Goal: Task Accomplishment & Management: Use online tool/utility

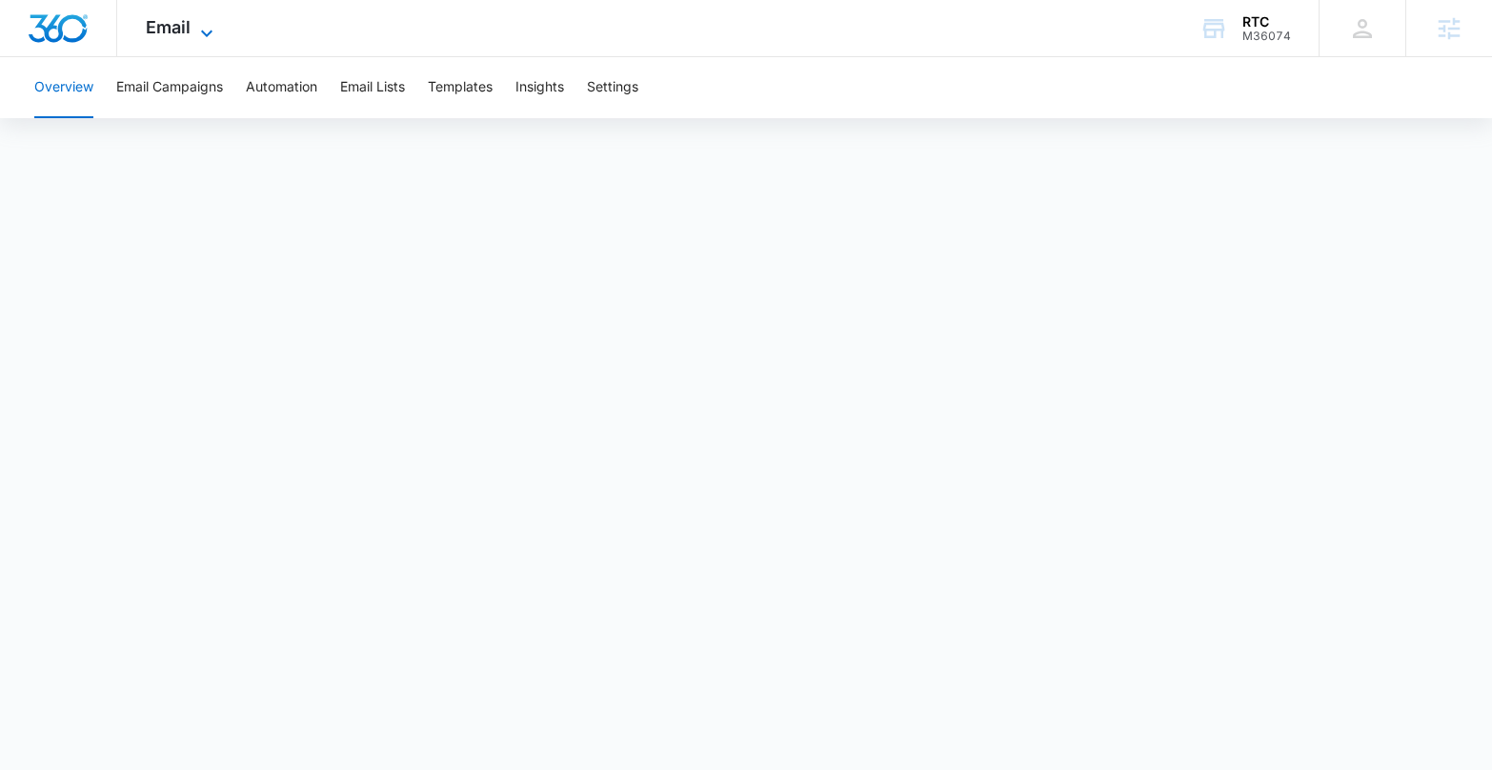
drag, startPoint x: 0, startPoint y: 0, endPoint x: 181, endPoint y: 23, distance: 182.5
click at [181, 22] on span "Email" at bounding box center [168, 27] width 45 height 20
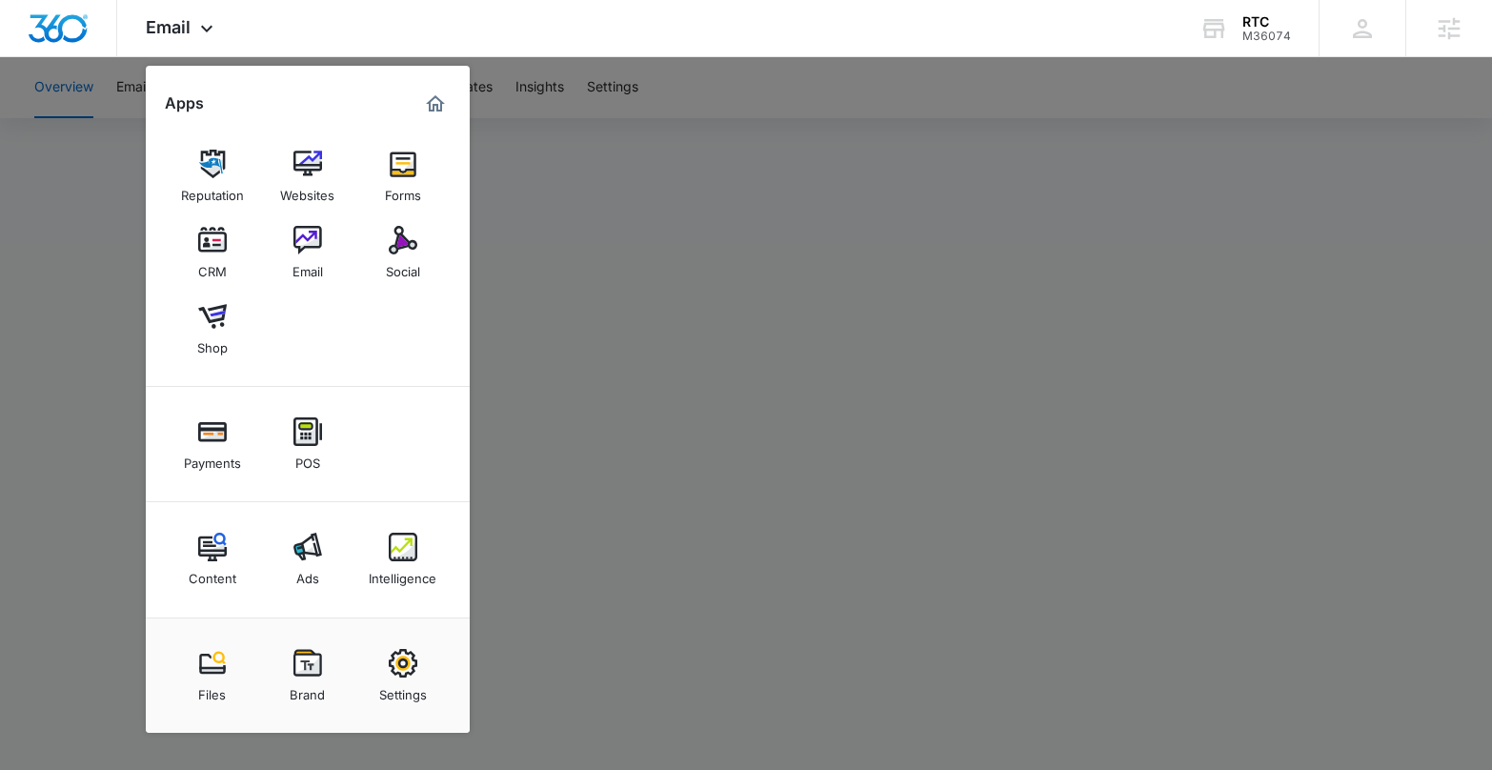
click at [782, 84] on div at bounding box center [746, 385] width 1492 height 770
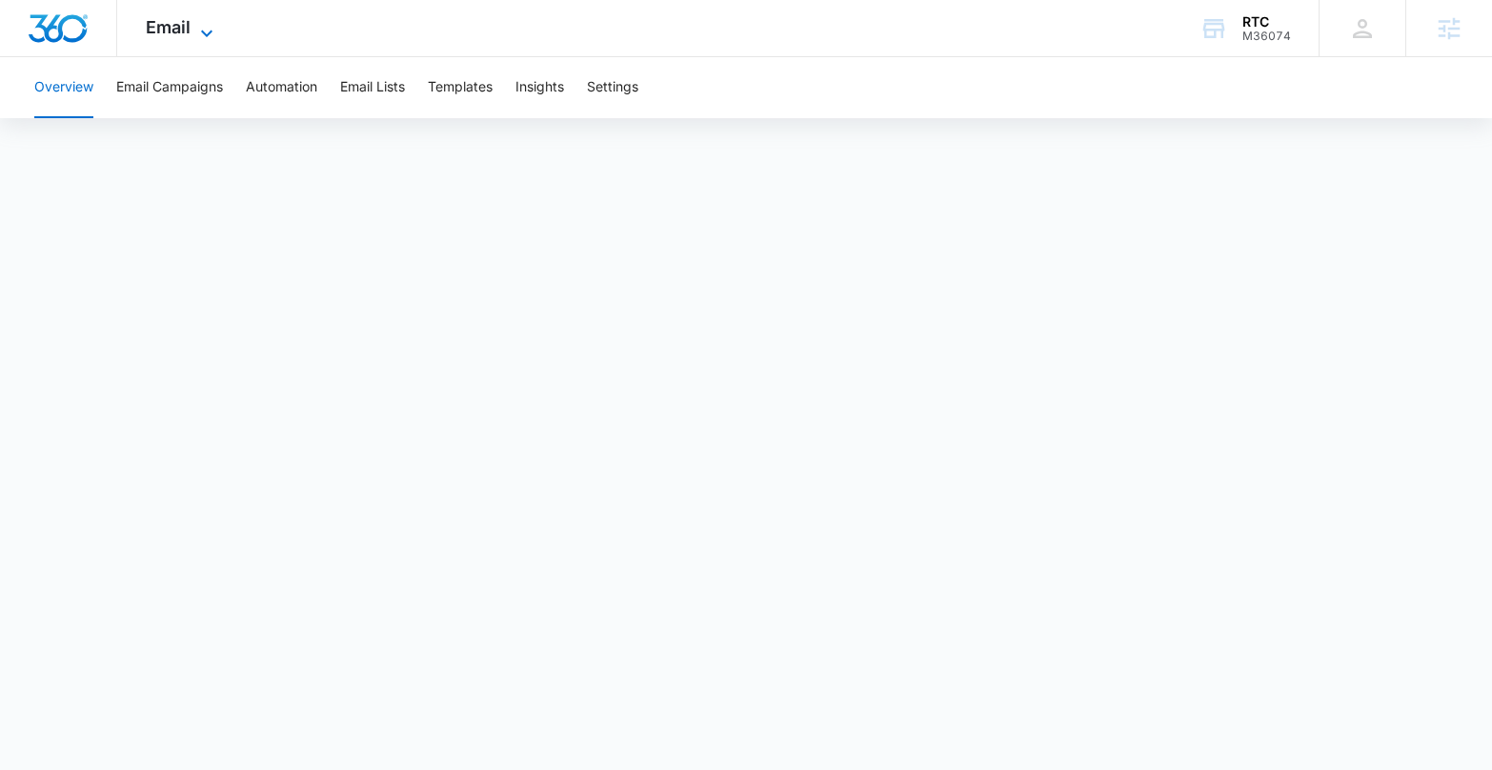
click at [202, 22] on icon at bounding box center [206, 33] width 23 height 23
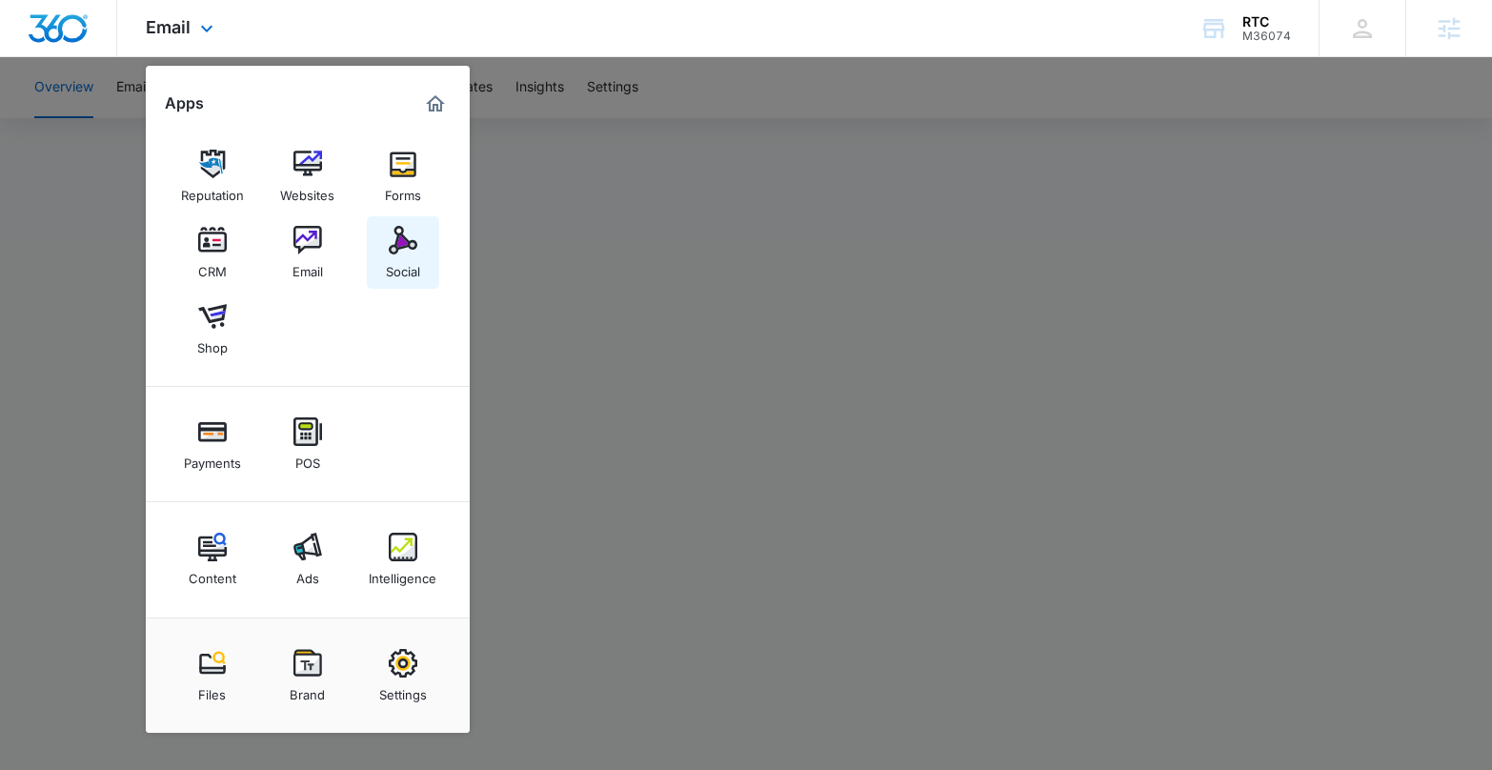
click at [386, 246] on link "Social" at bounding box center [403, 252] width 72 height 72
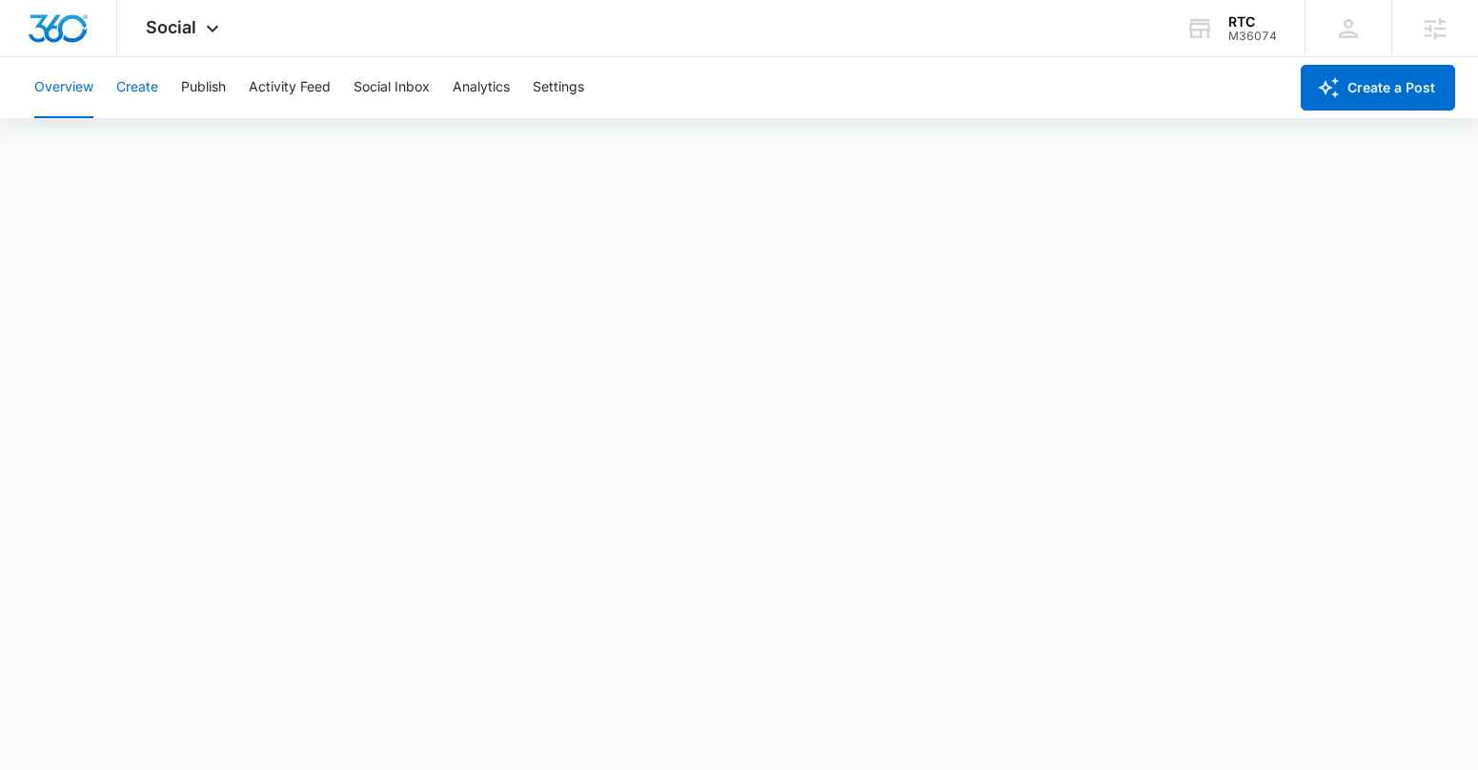
click at [145, 89] on button "Create" at bounding box center [137, 87] width 42 height 61
click at [184, 151] on button "Approvals" at bounding box center [186, 145] width 64 height 53
click at [118, 84] on button "Create" at bounding box center [137, 87] width 42 height 61
